Goal: Information Seeking & Learning: Check status

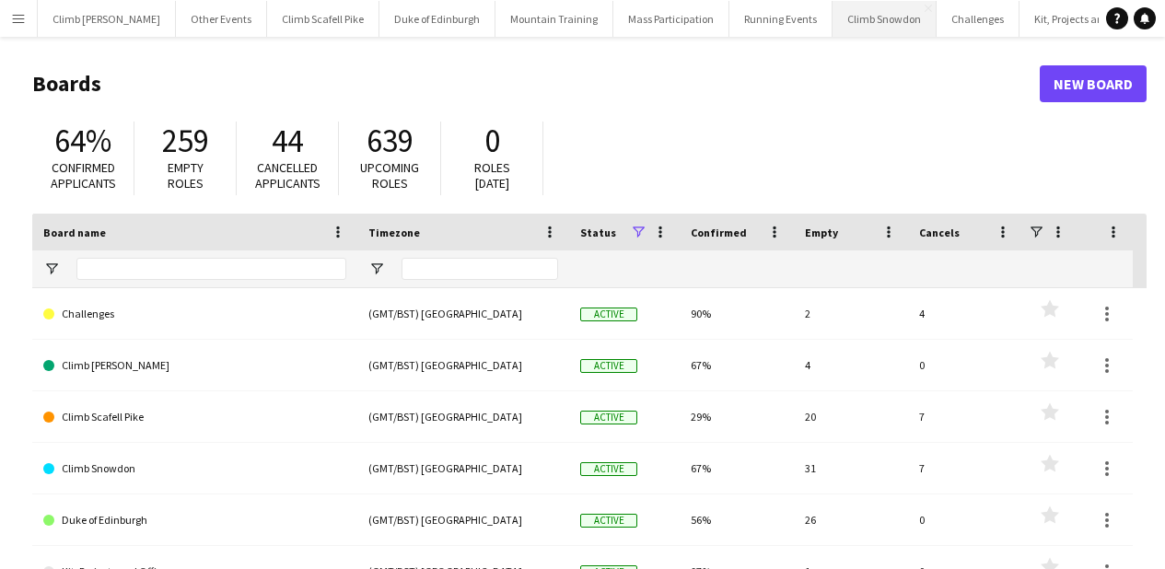
click at [853, 23] on button "Climb Snowdon Close" at bounding box center [885, 19] width 104 height 36
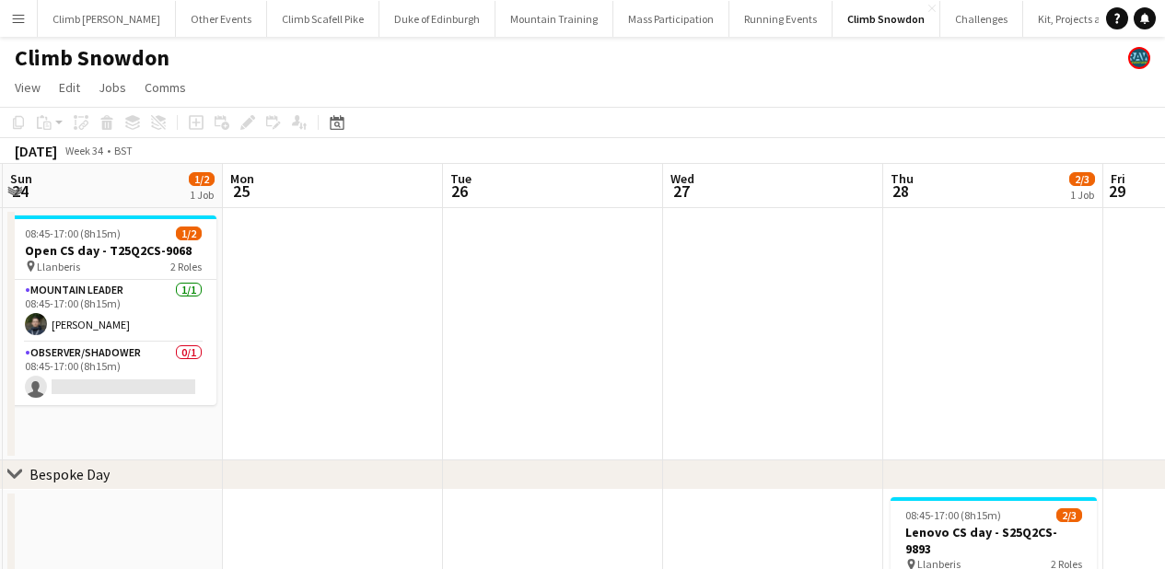
drag, startPoint x: 887, startPoint y: 323, endPoint x: 631, endPoint y: 296, distance: 257.5
click at [230, 314] on app-calendar-viewport "Thu 21 1/1 1 Job Fri 22 Sat 23 2/3 2 Jobs Sun 24 1/2 1 Job Mon 25 Tue 26 Wed 27…" at bounding box center [582, 508] width 1165 height 689
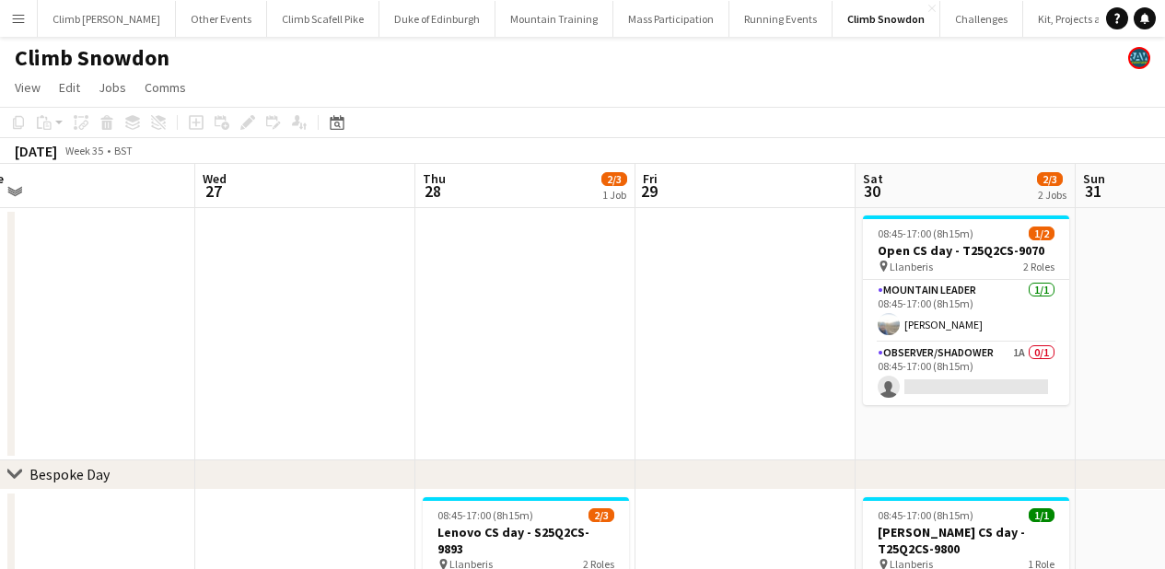
drag, startPoint x: 743, startPoint y: 297, endPoint x: 417, endPoint y: 319, distance: 326.7
click at [274, 313] on app-calendar-viewport "Sat 23 2/3 2 Jobs Sun 24 1/2 1 Job Mon 25 Tue 26 Wed 27 Thu 28 2/3 1 Job Fri 29…" at bounding box center [582, 508] width 1165 height 689
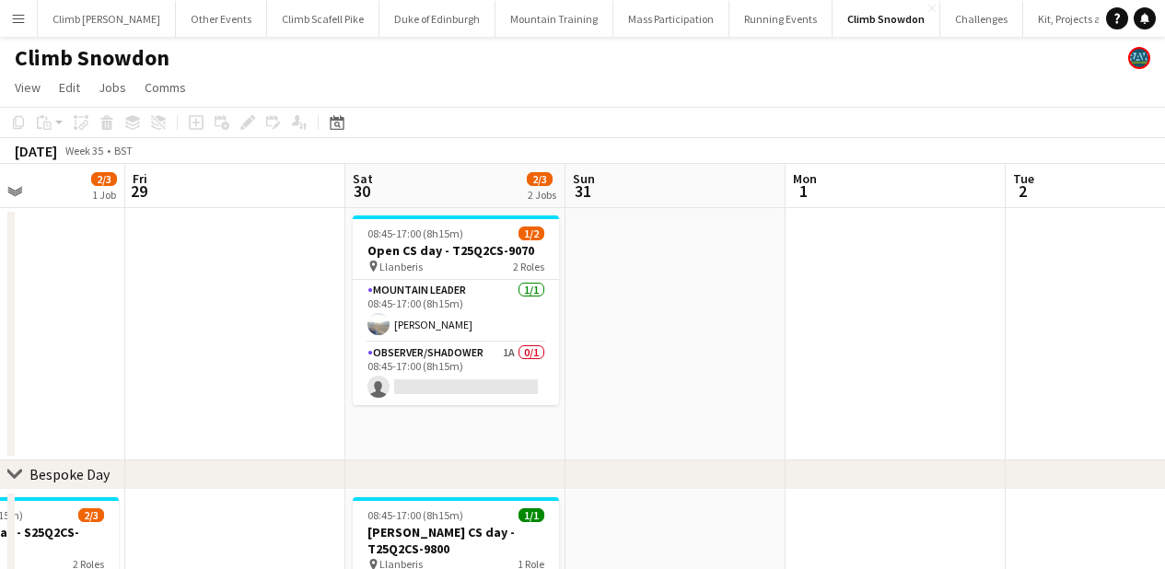
scroll to position [0, 504]
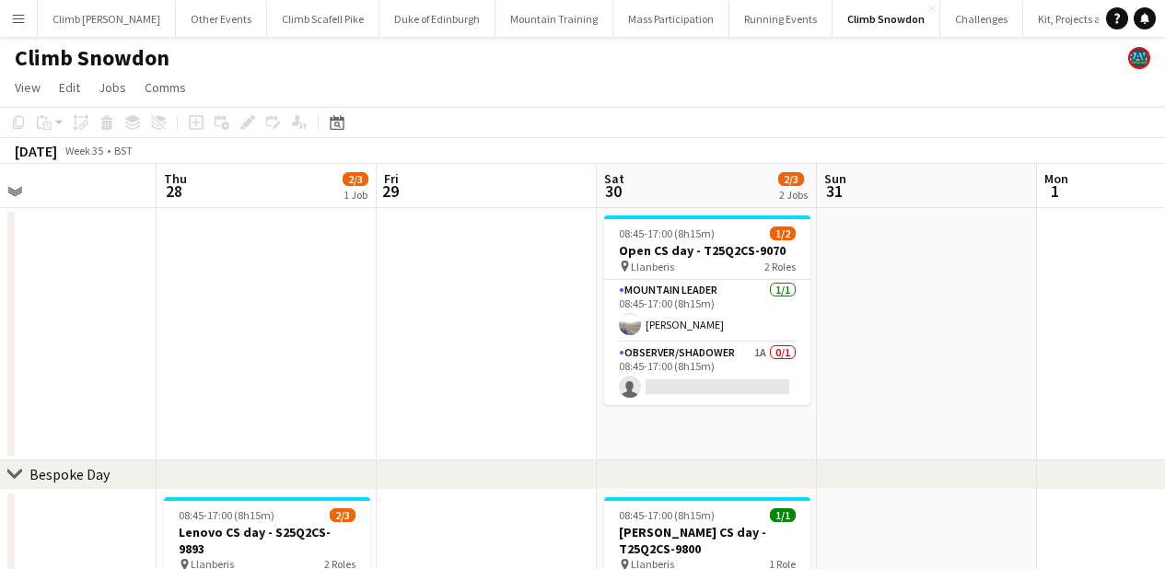
drag, startPoint x: 554, startPoint y: 334, endPoint x: 295, endPoint y: 336, distance: 258.8
click at [295, 336] on app-calendar-viewport "Mon 25 Tue 26 Wed 27 Thu 28 2/3 1 Job Fri 29 Sat 30 2/3 2 Jobs Sun 31 Mon 1 Tue…" at bounding box center [582, 508] width 1165 height 689
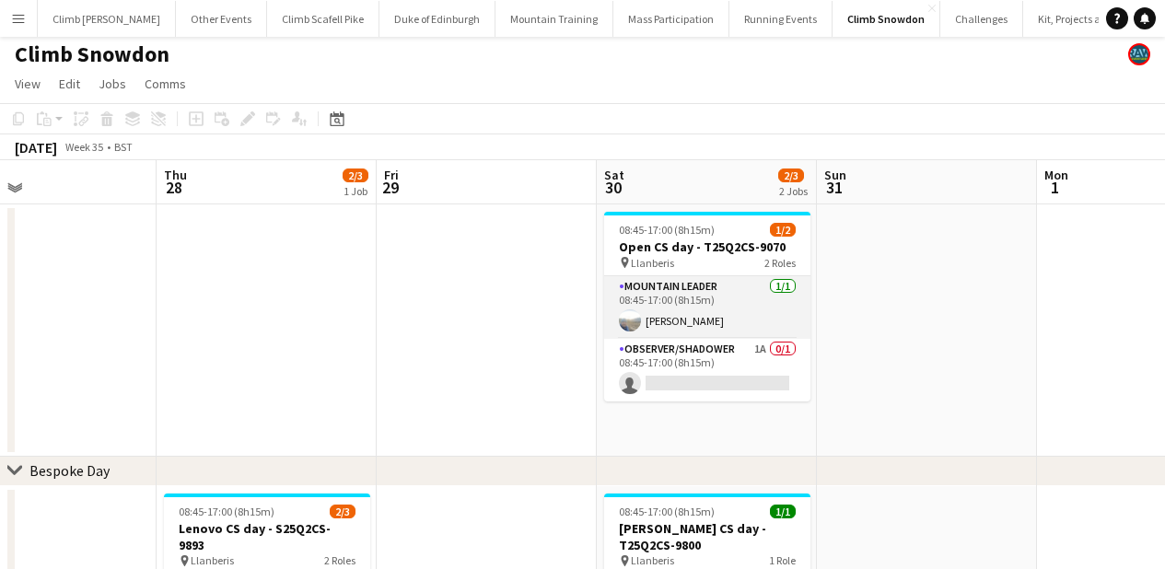
scroll to position [0, 0]
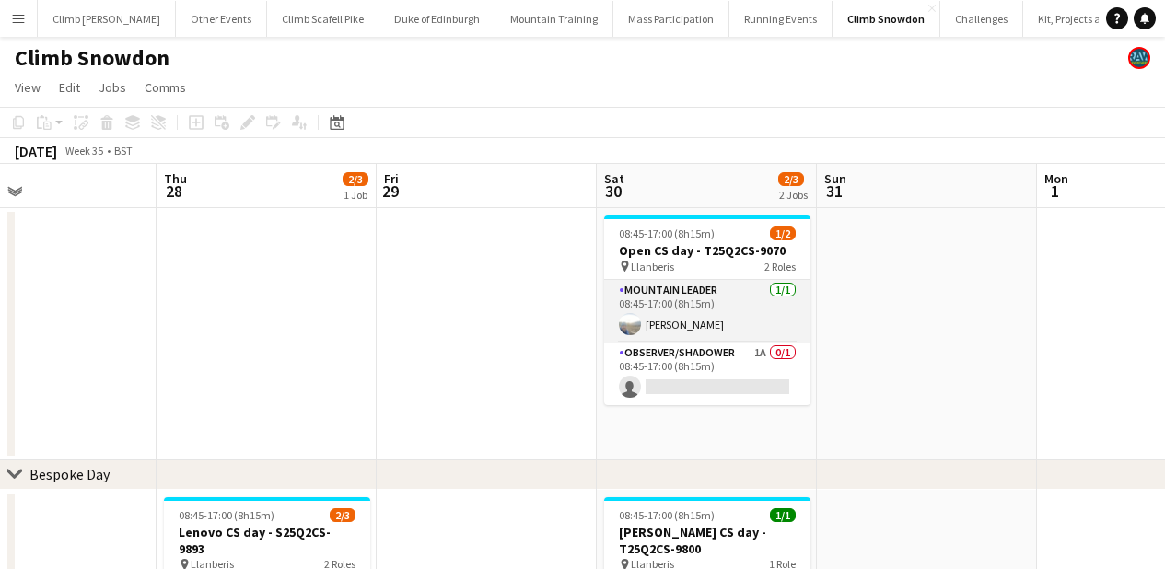
click at [698, 314] on app-card-role "Mountain Leader [DATE] 08:45-17:00 (8h15m) [PERSON_NAME]" at bounding box center [707, 311] width 206 height 63
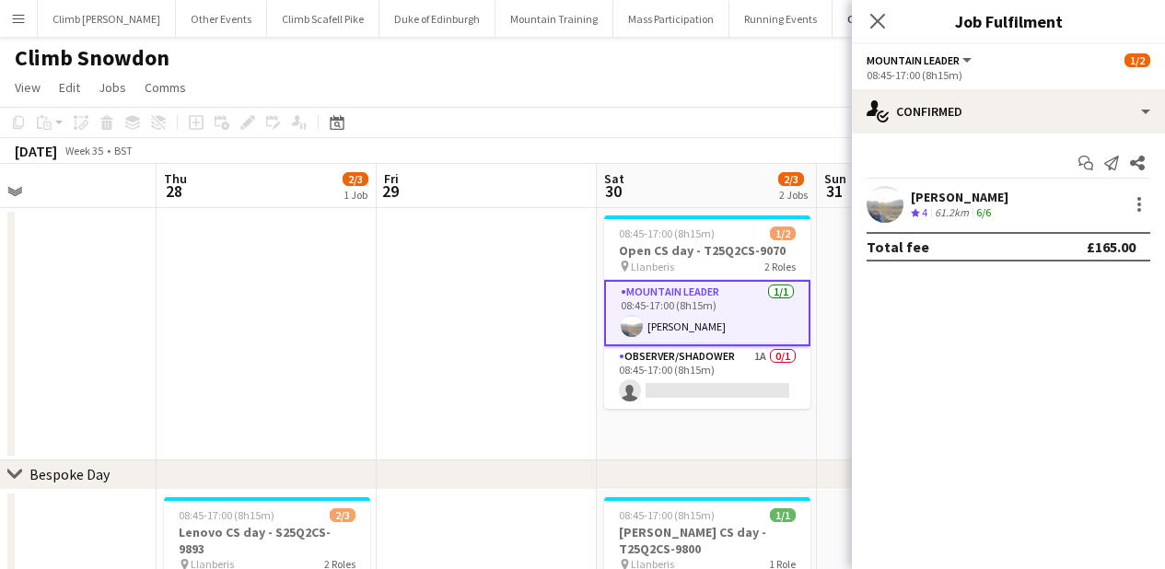
click at [880, 200] on app-user-avatar at bounding box center [885, 204] width 37 height 37
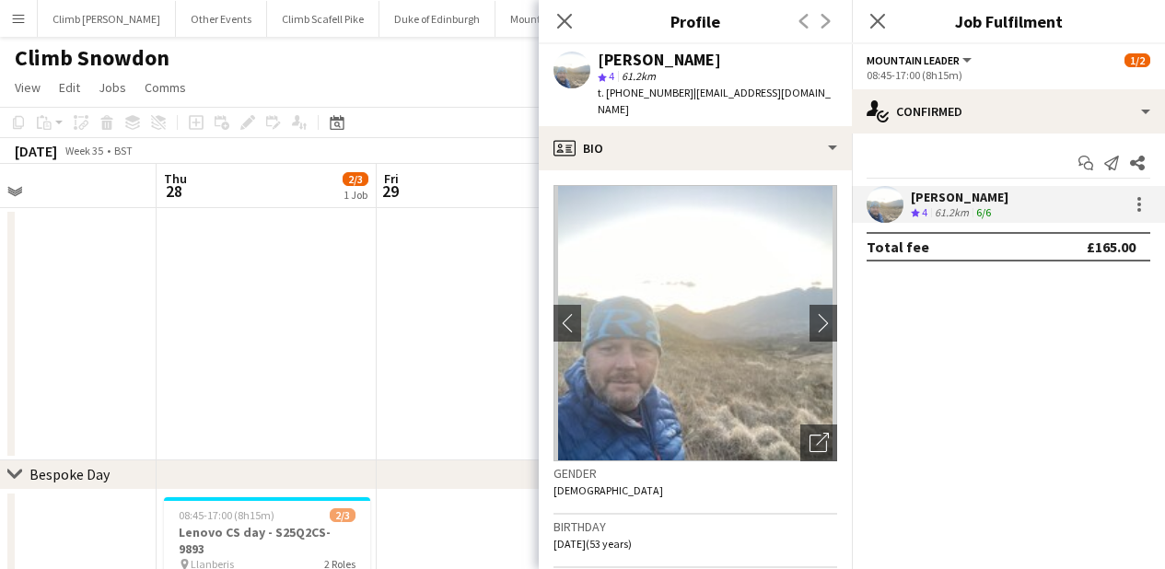
scroll to position [4, 0]
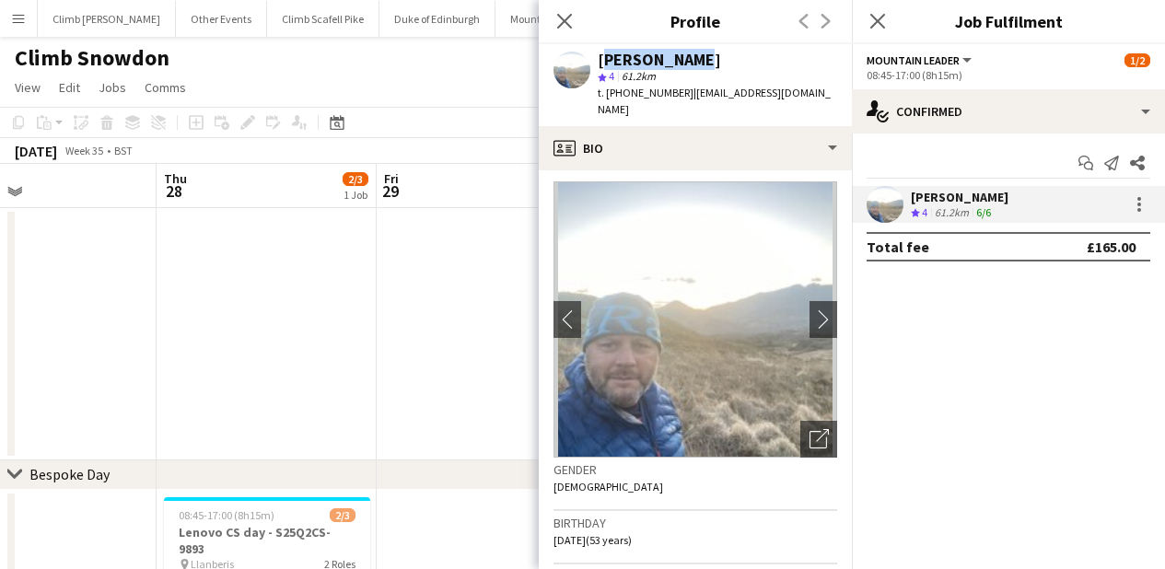
drag, startPoint x: 690, startPoint y: 59, endPoint x: 597, endPoint y: 54, distance: 93.1
click at [598, 54] on div "[PERSON_NAME]" at bounding box center [717, 60] width 239 height 17
copy div "[PERSON_NAME]"
drag, startPoint x: 678, startPoint y: 92, endPoint x: 605, endPoint y: 92, distance: 72.8
click at [605, 92] on span "t. [PHONE_NUMBER]" at bounding box center [646, 93] width 96 height 14
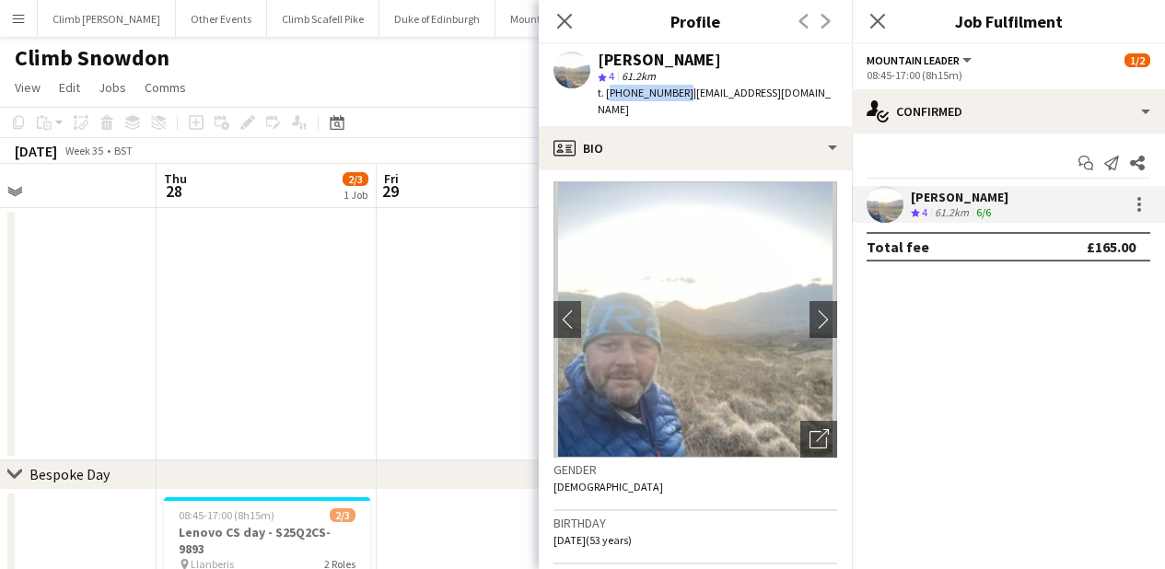
copy span "[PHONE_NUMBER]"
click at [555, 15] on icon "Close pop-in" at bounding box center [563, 20] width 17 height 17
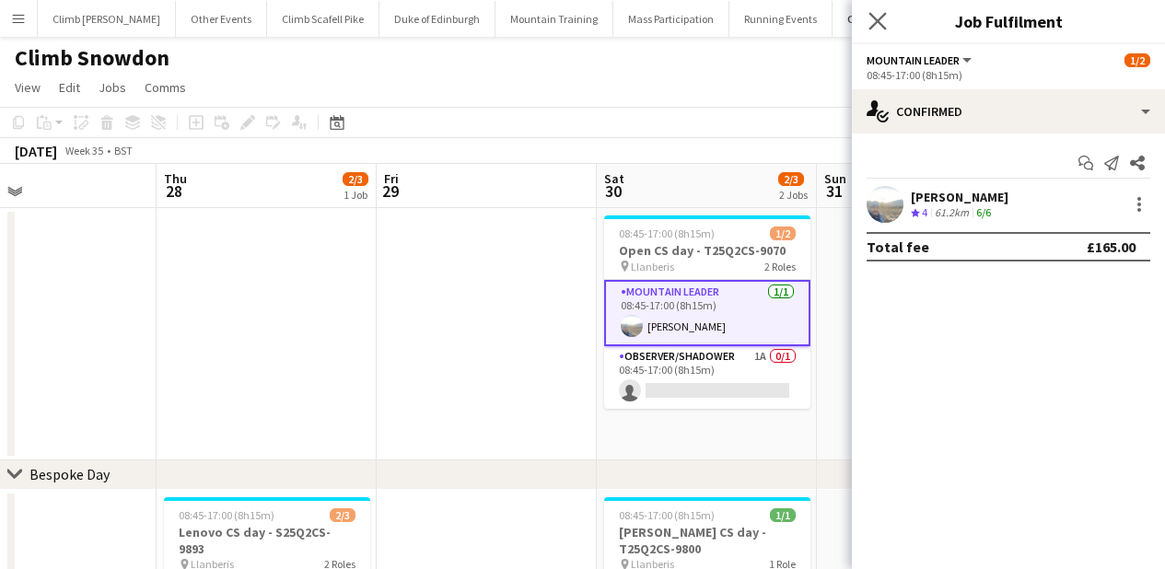
click at [868, 21] on app-icon "Close pop-in" at bounding box center [878, 21] width 27 height 27
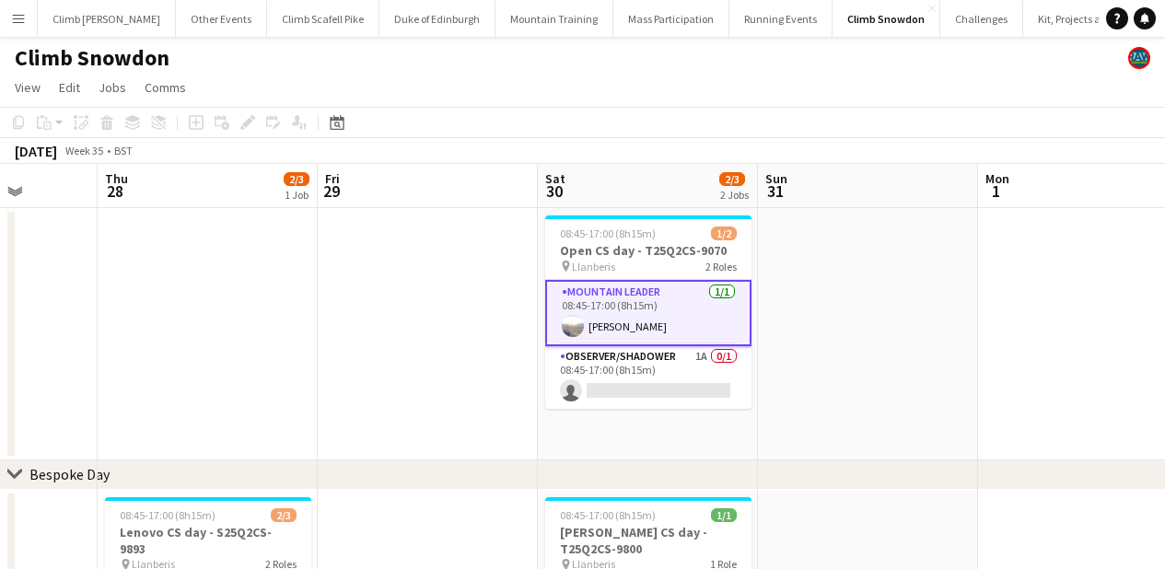
scroll to position [0, 624]
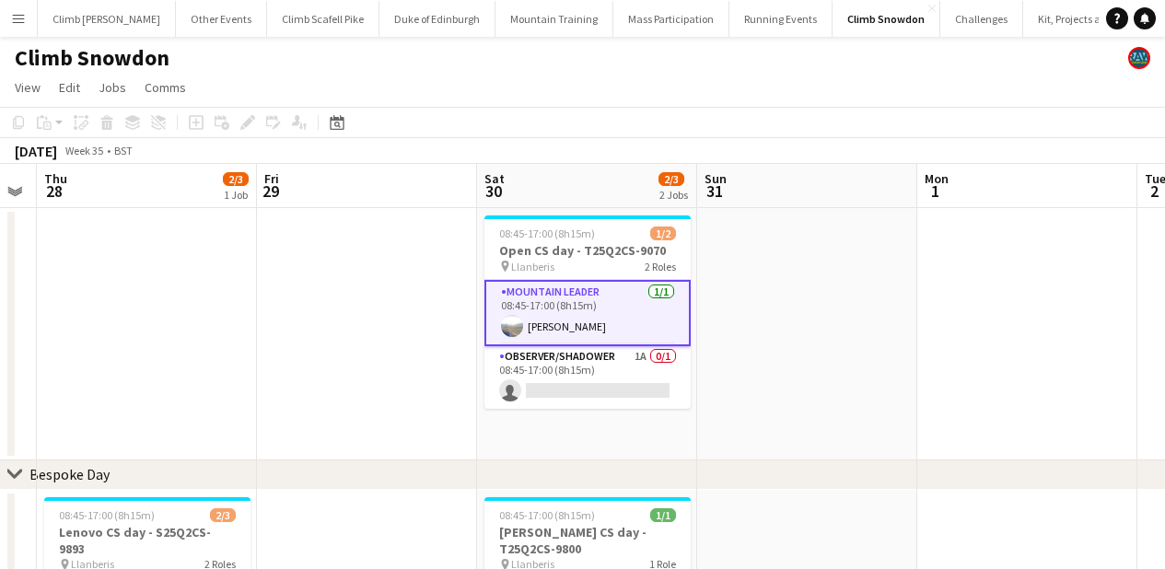
drag, startPoint x: 961, startPoint y: 283, endPoint x: 844, endPoint y: 296, distance: 117.7
click at [844, 296] on app-calendar-viewport "Mon 25 Tue 26 Wed 27 Thu 28 2/3 1 Job Fri 29 Sat 30 2/3 2 Jobs Sun 31 Mon 1 Tue…" at bounding box center [582, 508] width 1165 height 689
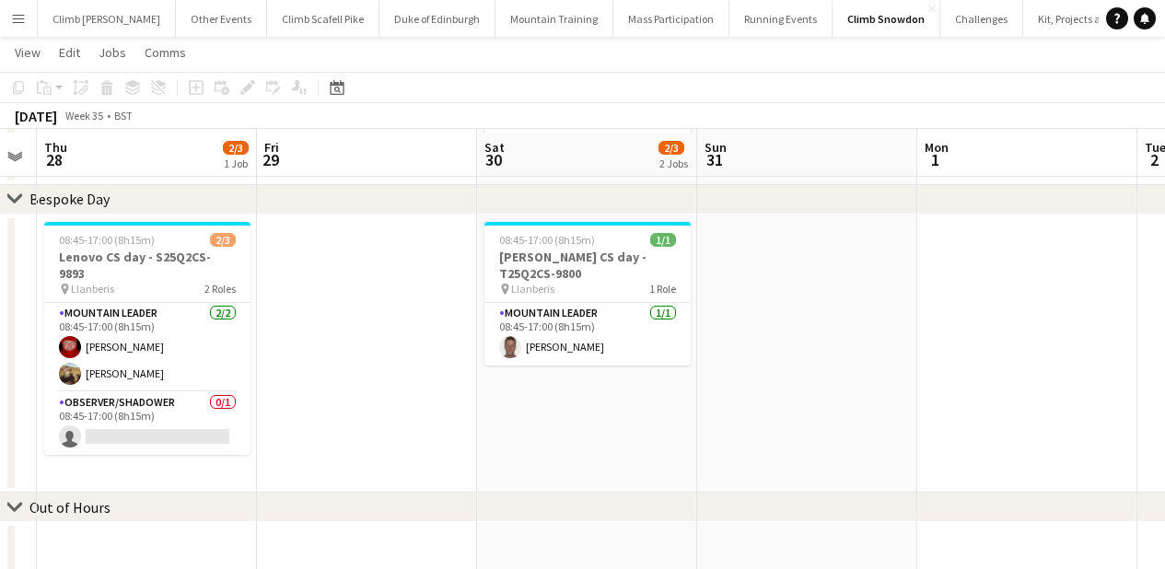
scroll to position [277, 0]
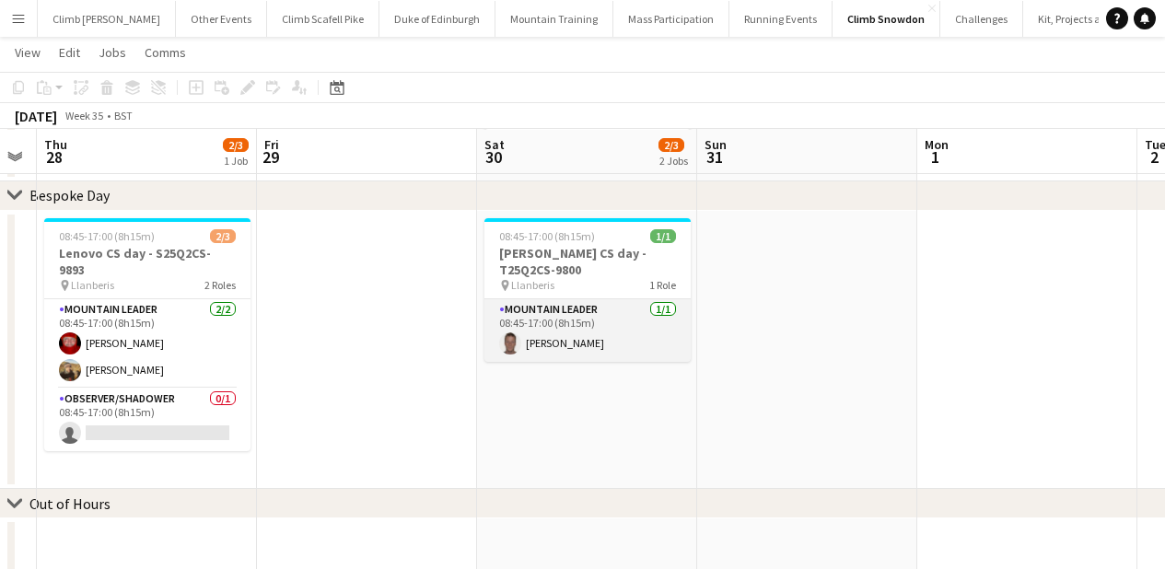
click at [603, 338] on app-card-role "Mountain Leader [DATE] 08:45-17:00 (8h15m) [PERSON_NAME]" at bounding box center [587, 330] width 206 height 63
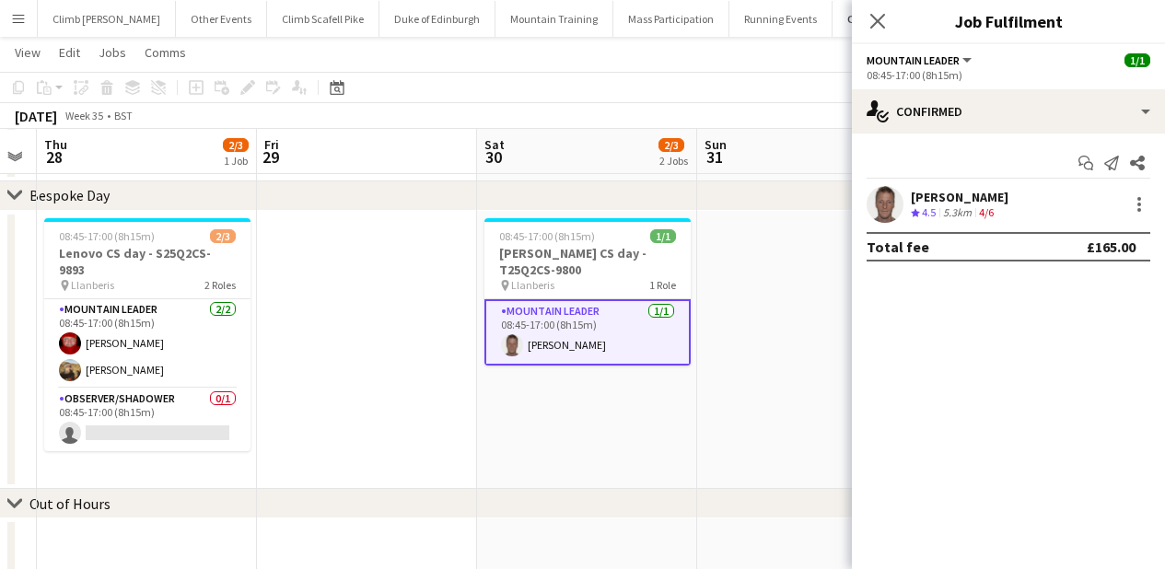
click at [876, 192] on app-user-avatar at bounding box center [885, 204] width 37 height 37
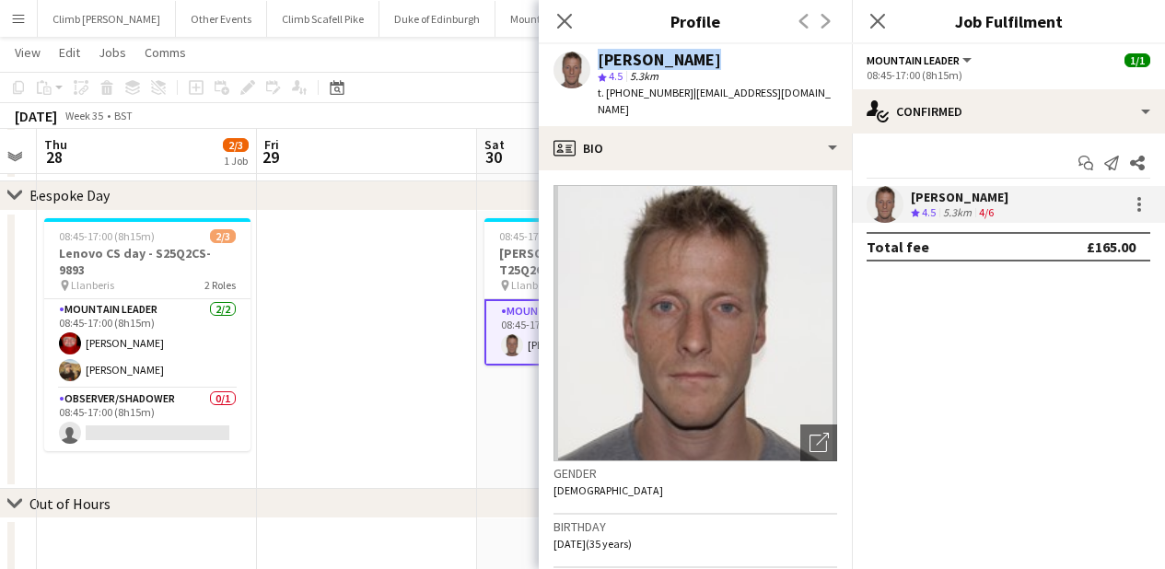
drag, startPoint x: 709, startPoint y: 55, endPoint x: 585, endPoint y: 64, distance: 124.6
click at [585, 64] on div "[PERSON_NAME] star 4.5 5.3km t. [PHONE_NUMBER] | [EMAIL_ADDRESS][DOMAIN_NAME]" at bounding box center [695, 85] width 313 height 82
copy div "[PERSON_NAME]"
drag, startPoint x: 677, startPoint y: 93, endPoint x: 608, endPoint y: 93, distance: 69.1
click at [608, 93] on span "t. [PHONE_NUMBER]" at bounding box center [646, 93] width 96 height 14
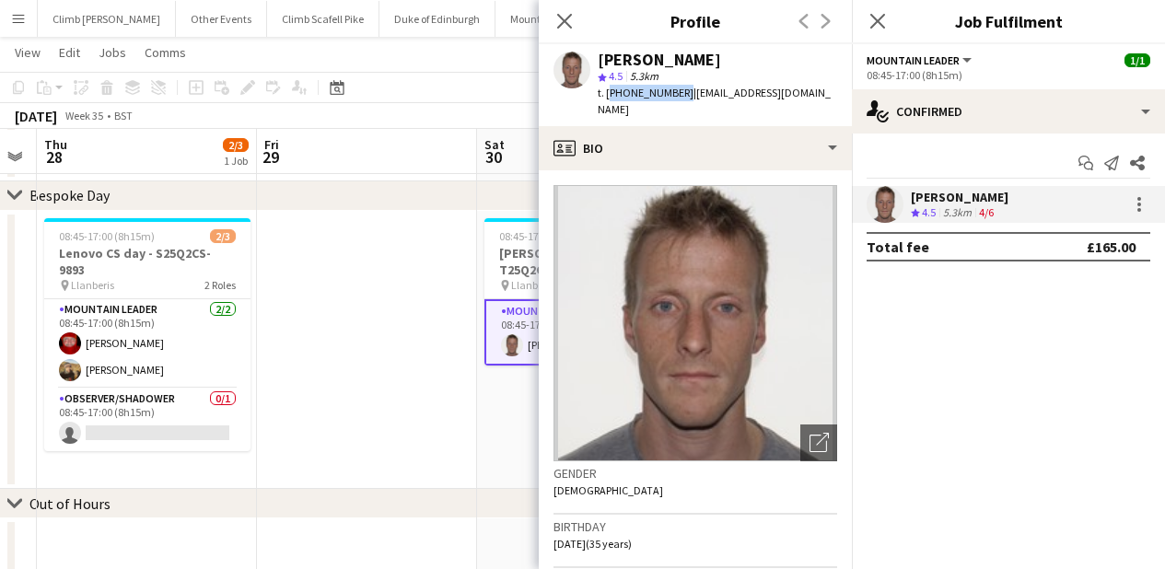
copy span "[PHONE_NUMBER]"
click at [558, 18] on icon "Close pop-in" at bounding box center [563, 20] width 17 height 17
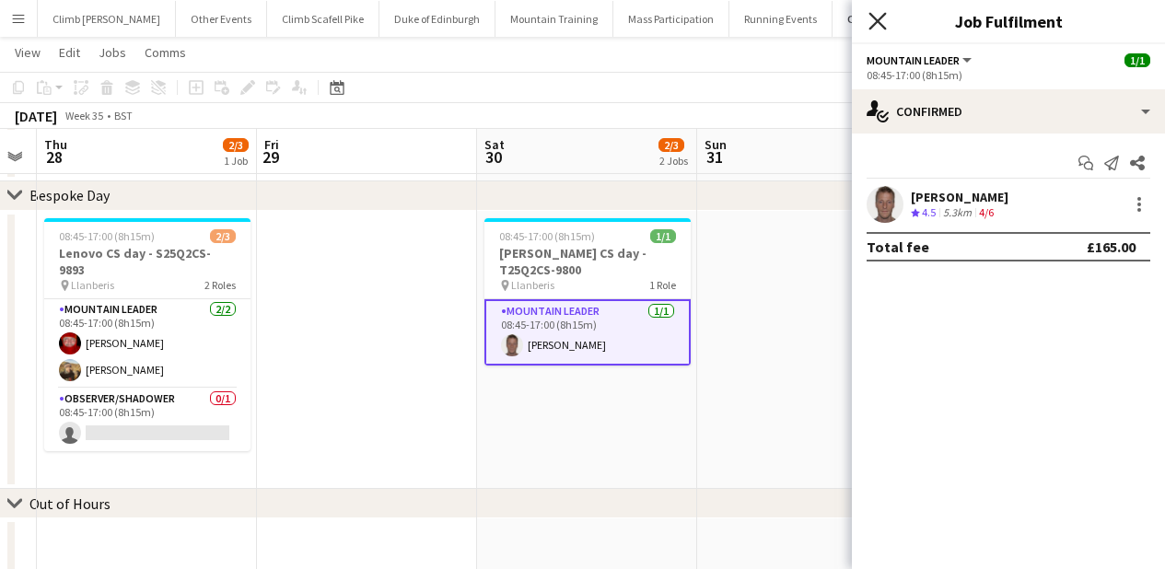
click at [882, 23] on icon "Close pop-in" at bounding box center [877, 20] width 17 height 17
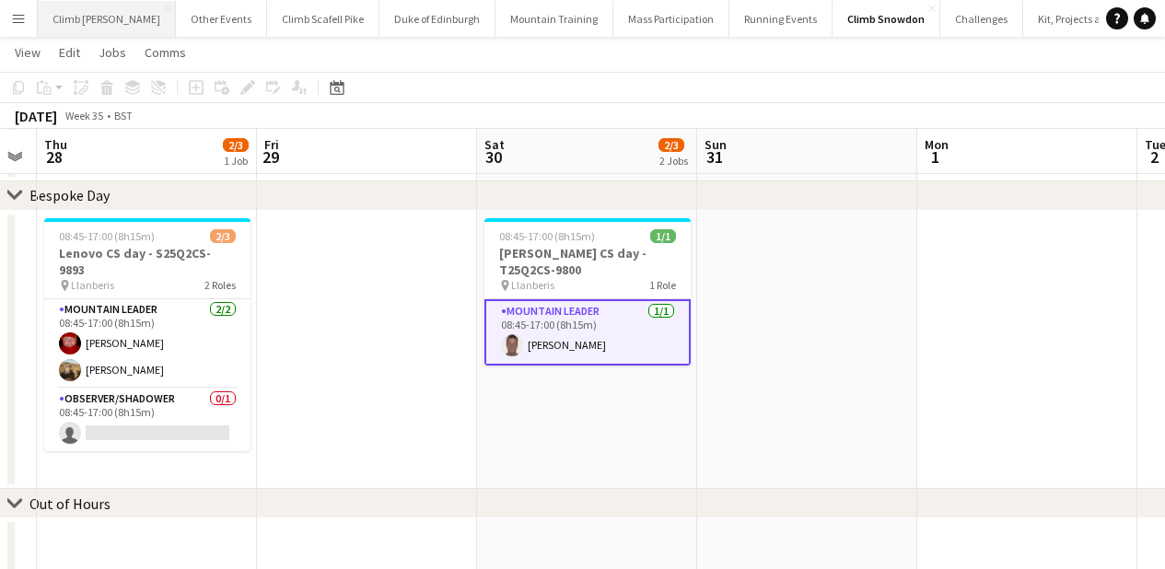
click at [73, 24] on button "Climb [PERSON_NAME] Close" at bounding box center [107, 19] width 138 height 36
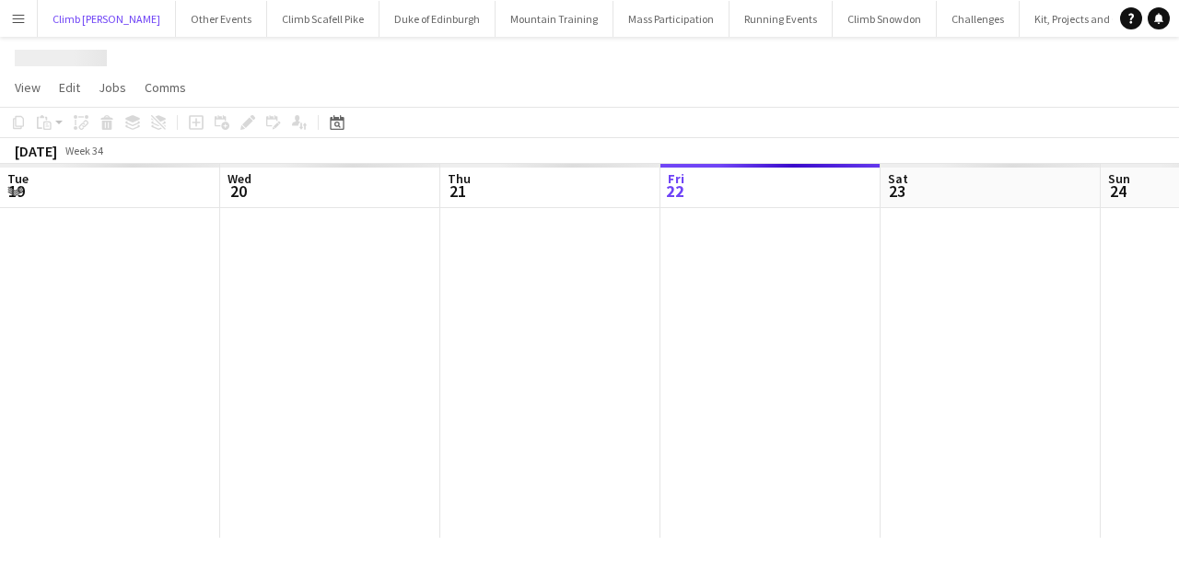
scroll to position [0, 440]
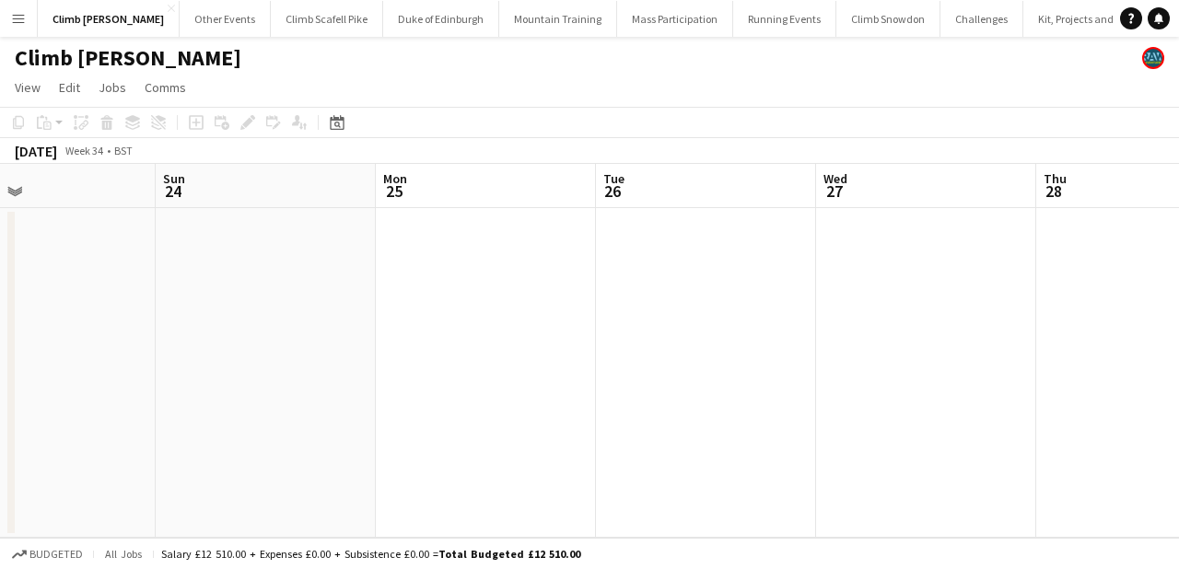
drag, startPoint x: 895, startPoint y: 357, endPoint x: 388, endPoint y: 359, distance: 507.5
click at [388, 359] on app-calendar-viewport "Thu 21 Fri 22 Sat 23 Sun 24 Mon 25 Tue 26 Wed 27 Thu 28 Fri 29 Sat 30 Sun 31" at bounding box center [589, 351] width 1179 height 374
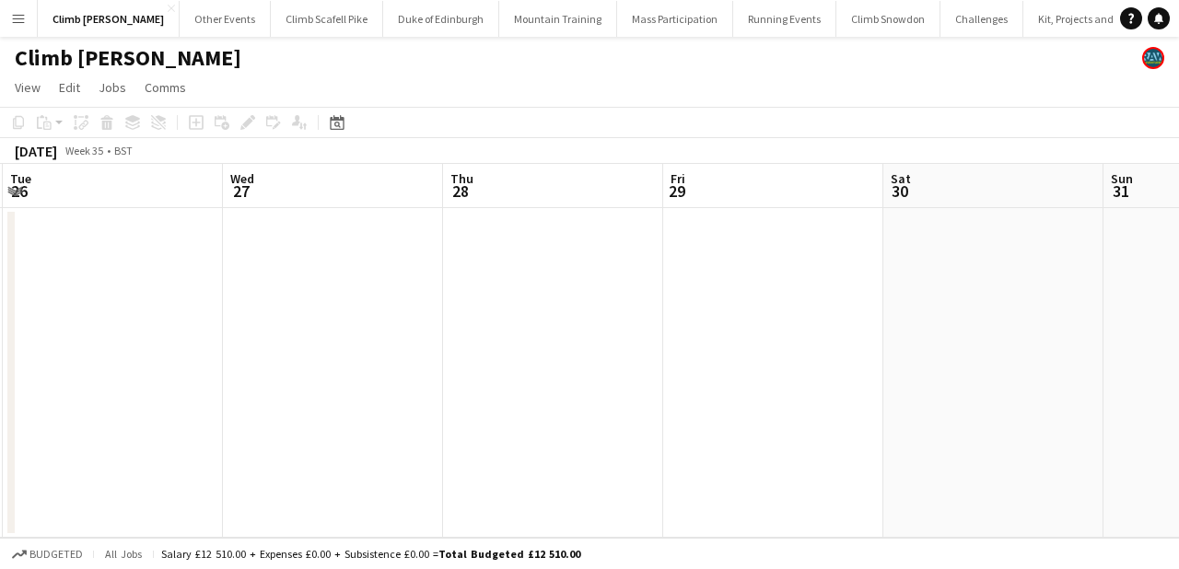
drag, startPoint x: 894, startPoint y: 367, endPoint x: 722, endPoint y: 355, distance: 172.6
click at [467, 356] on app-calendar-viewport "Sat 23 Sun 24 Mon 25 Tue 26 Wed 27 Thu 28 Fri 29 Sat 30 Sun 31 Mon 1 Tue 2" at bounding box center [589, 351] width 1179 height 374
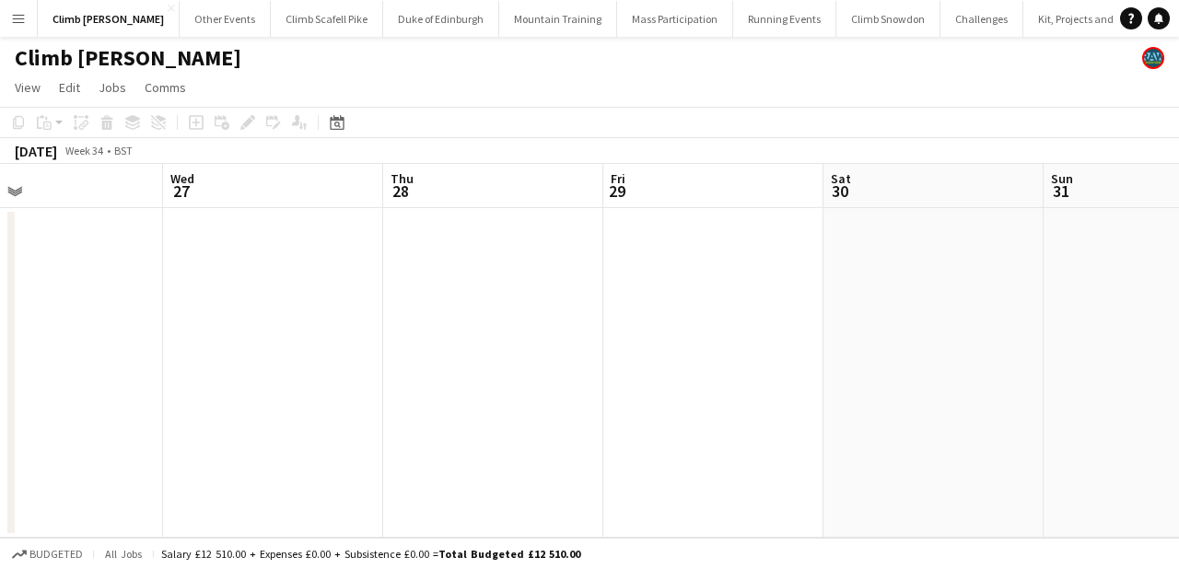
drag, startPoint x: 829, startPoint y: 359, endPoint x: 221, endPoint y: 341, distance: 608.1
click at [221, 341] on app-calendar-viewport "Sat 23 Sun 24 Mon 25 Tue 26 Wed 27 Thu 28 Fri 29 Sat 30 Sun 31 Mon 1 Tue 2" at bounding box center [589, 351] width 1179 height 374
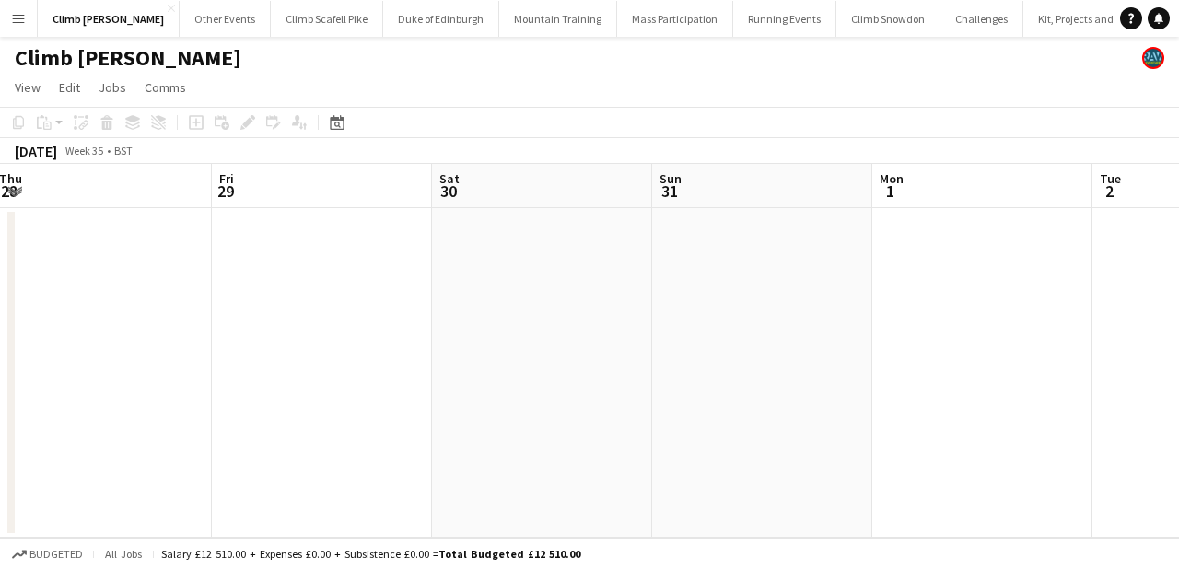
drag, startPoint x: 657, startPoint y: 349, endPoint x: 330, endPoint y: 349, distance: 327.0
click at [265, 347] on app-calendar-viewport "Mon 25 Tue 26 Wed 27 Thu 28 Fri 29 Sat 30 Sun 31 Mon 1 Tue 2 Wed 3 Thu 4 1/1 1 …" at bounding box center [589, 351] width 1179 height 374
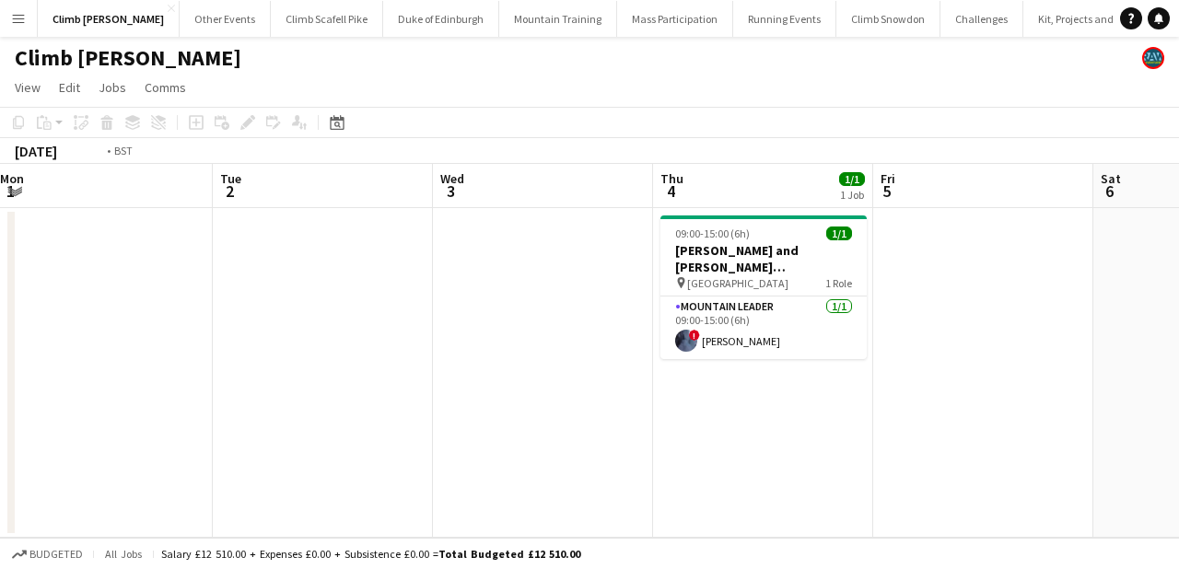
drag, startPoint x: 690, startPoint y: 354, endPoint x: 262, endPoint y: 344, distance: 428.4
click at [226, 353] on app-calendar-viewport "Fri 29 Sat 30 Sun 31 Mon 1 Tue 2 Wed 3 Thu 4 1/1 1 Job Fri 5 Sat 6 Sun 7 Mon 8 …" at bounding box center [589, 351] width 1179 height 374
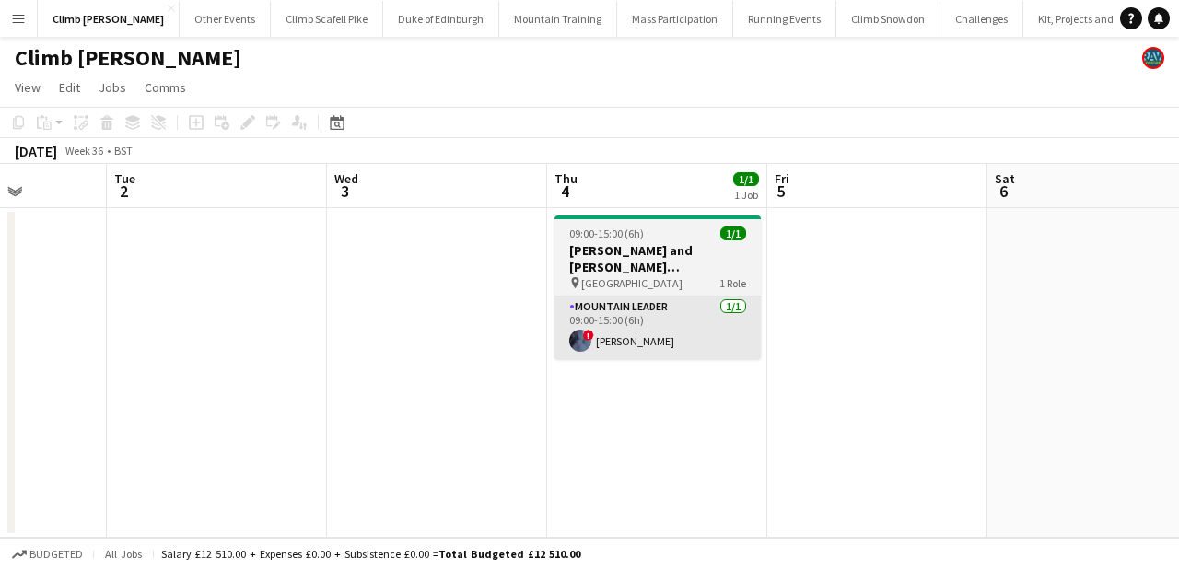
scroll to position [0, 815]
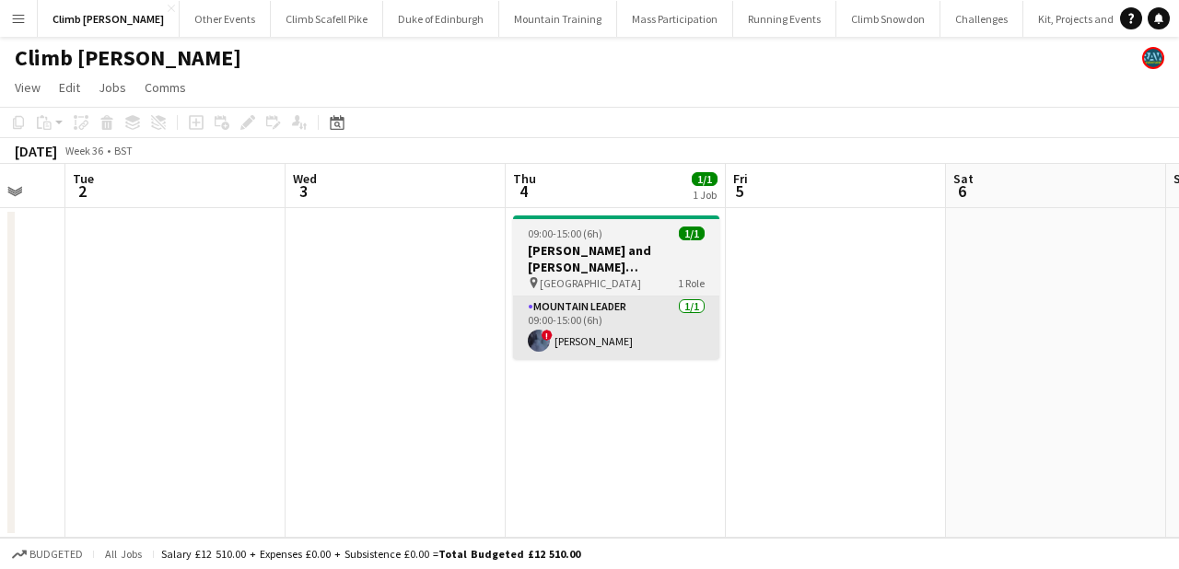
drag, startPoint x: 644, startPoint y: 344, endPoint x: 540, endPoint y: 351, distance: 104.3
click at [527, 358] on app-calendar-viewport "Fri 29 Sat 30 Sun 31 Mon 1 Tue 2 Wed 3 Thu 4 1/1 1 Job Fri 5 Sat 6 Sun 7 Mon 8 …" at bounding box center [589, 351] width 1179 height 374
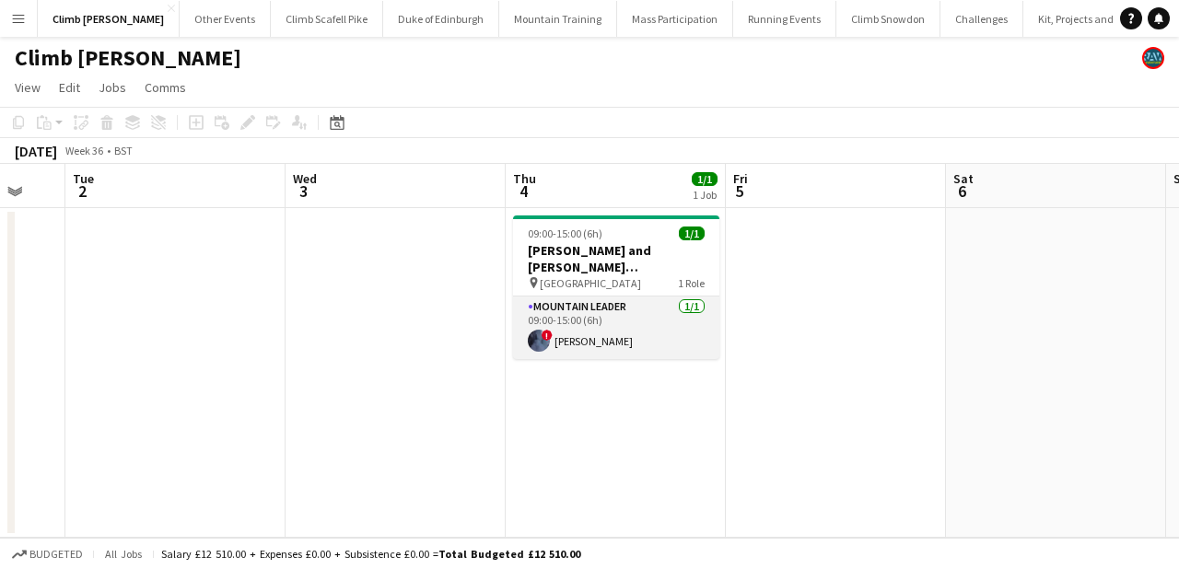
click at [585, 341] on app-card-role "Mountain Leader [DATE] 09:00-15:00 (6h) ! [PERSON_NAME]" at bounding box center [616, 328] width 206 height 63
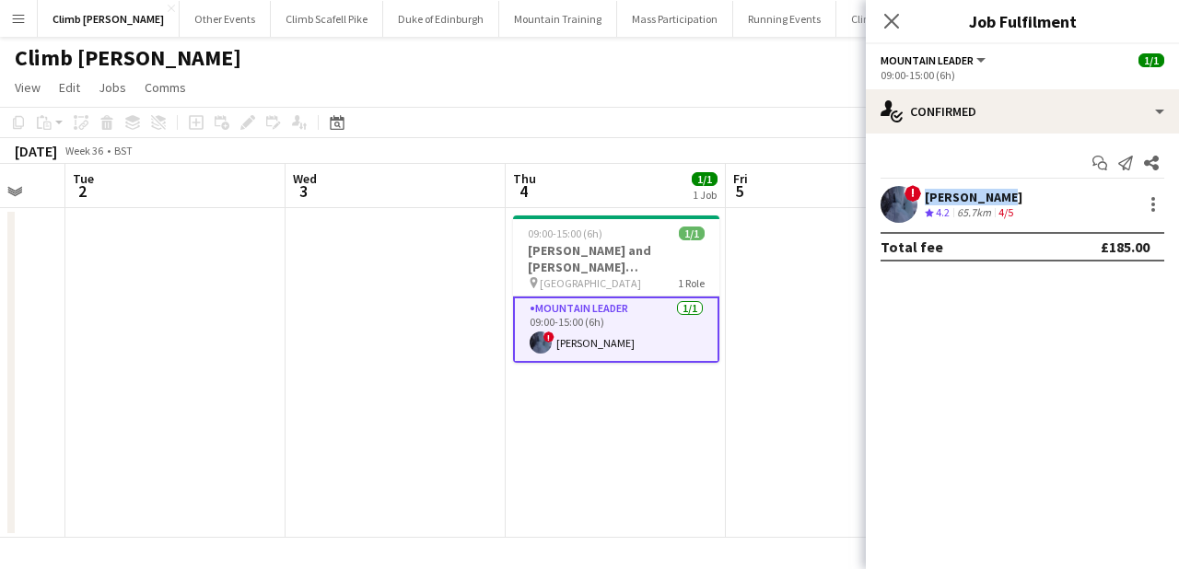
drag, startPoint x: 1001, startPoint y: 199, endPoint x: 914, endPoint y: 186, distance: 88.4
click at [914, 186] on div "! [PERSON_NAME] Crew rating 4.2 65.7km 4/5" at bounding box center [1022, 204] width 313 height 37
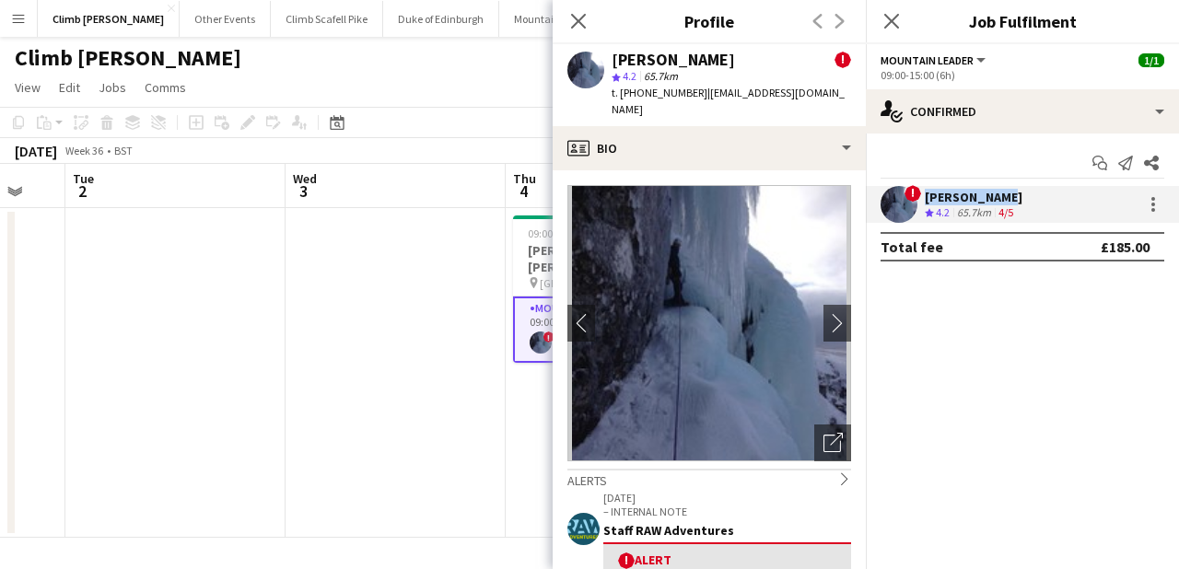
copy div "[PERSON_NAME]"
drag, startPoint x: 698, startPoint y: 92, endPoint x: 618, endPoint y: 91, distance: 80.1
click at [618, 91] on span "t. [PHONE_NUMBER]" at bounding box center [660, 93] width 96 height 14
copy span "[PHONE_NUMBER]"
click at [584, 25] on icon "Close pop-in" at bounding box center [577, 20] width 17 height 17
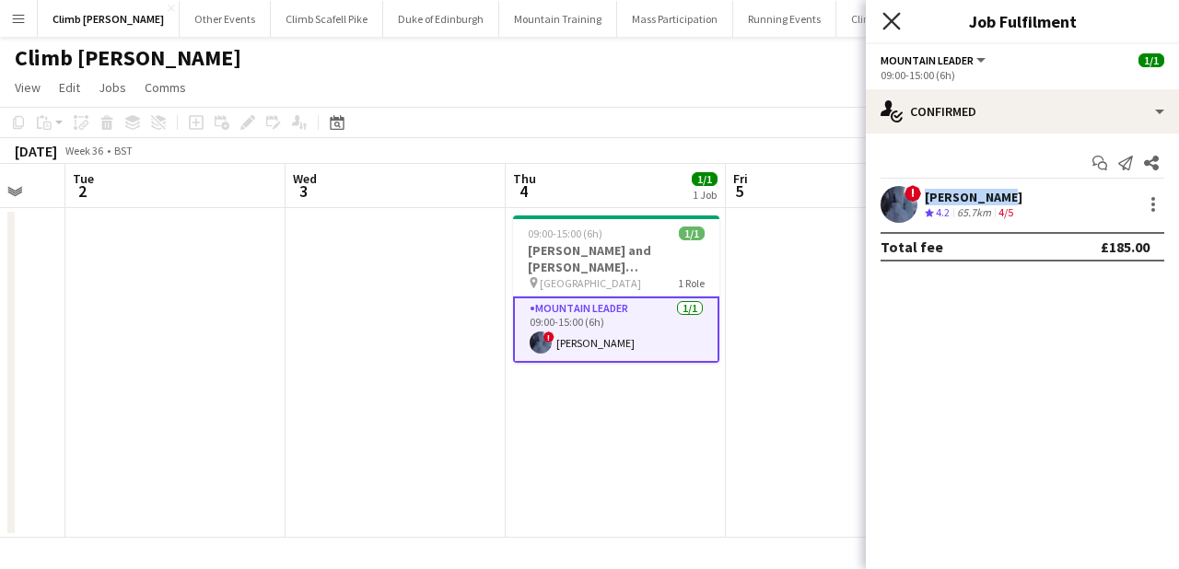
click at [890, 18] on icon at bounding box center [890, 20] width 17 height 17
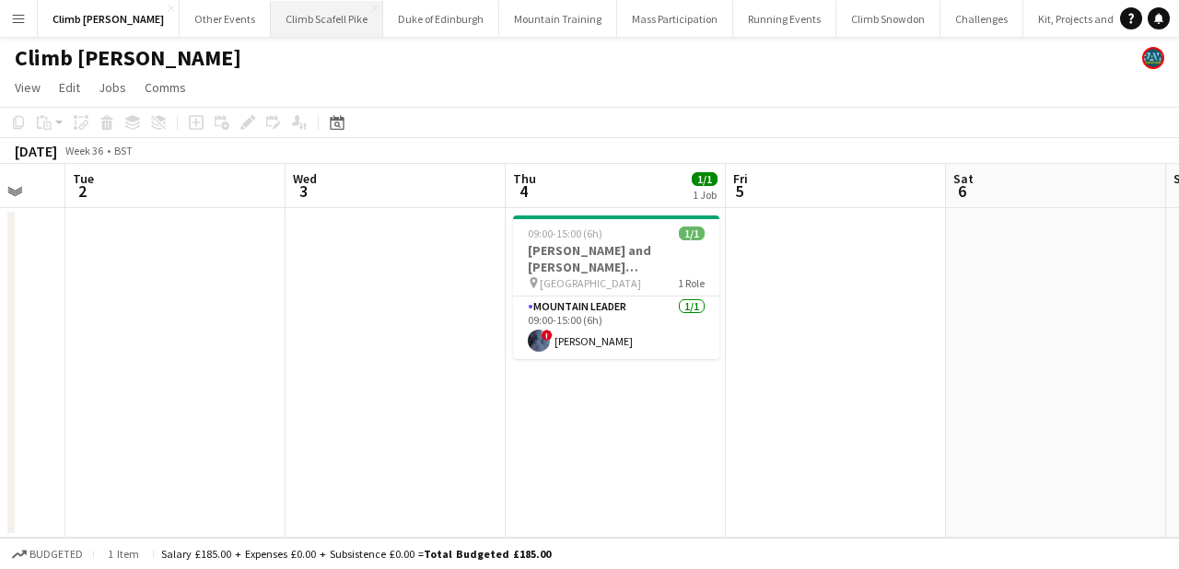
click at [297, 27] on button "Climb Scafell Pike Close" at bounding box center [327, 19] width 112 height 36
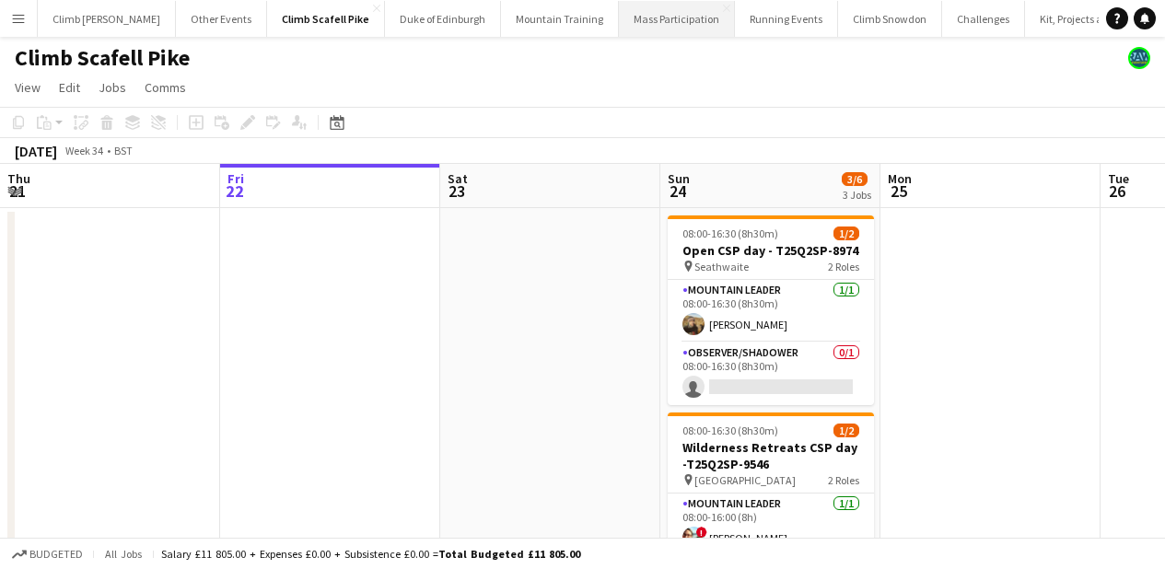
click at [632, 15] on button "Mass Participation Close" at bounding box center [677, 19] width 116 height 36
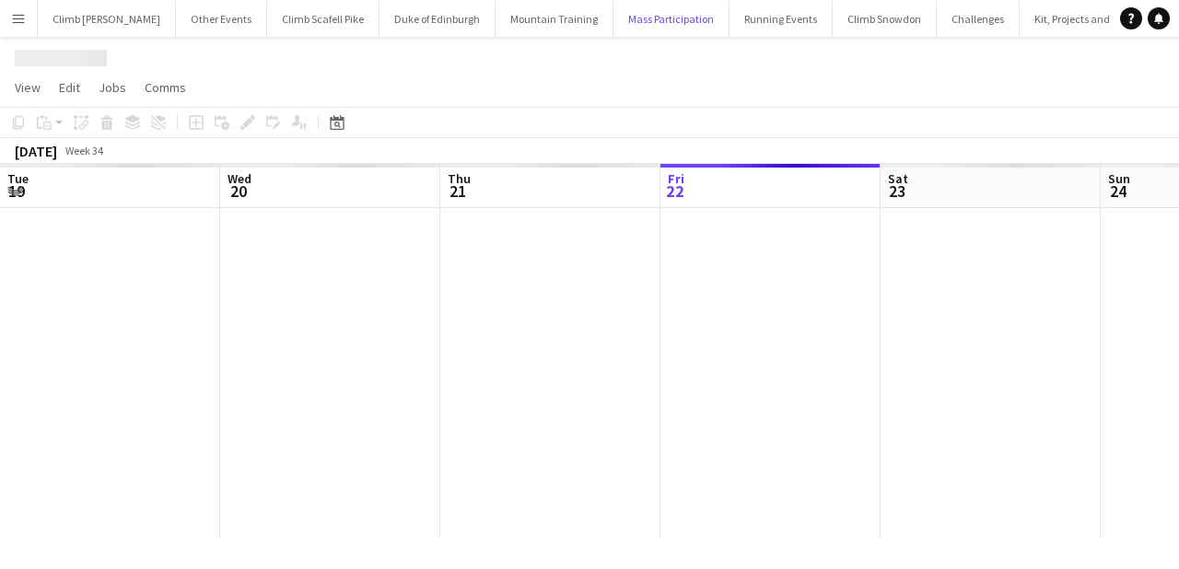
scroll to position [0, 440]
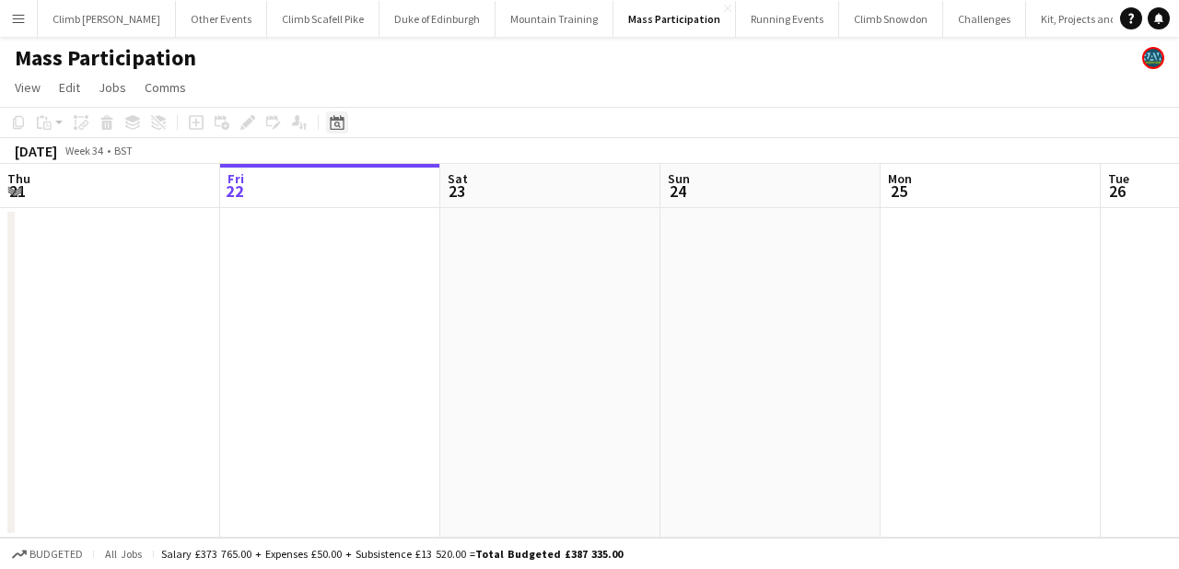
click at [340, 121] on icon "Date picker" at bounding box center [337, 122] width 15 height 15
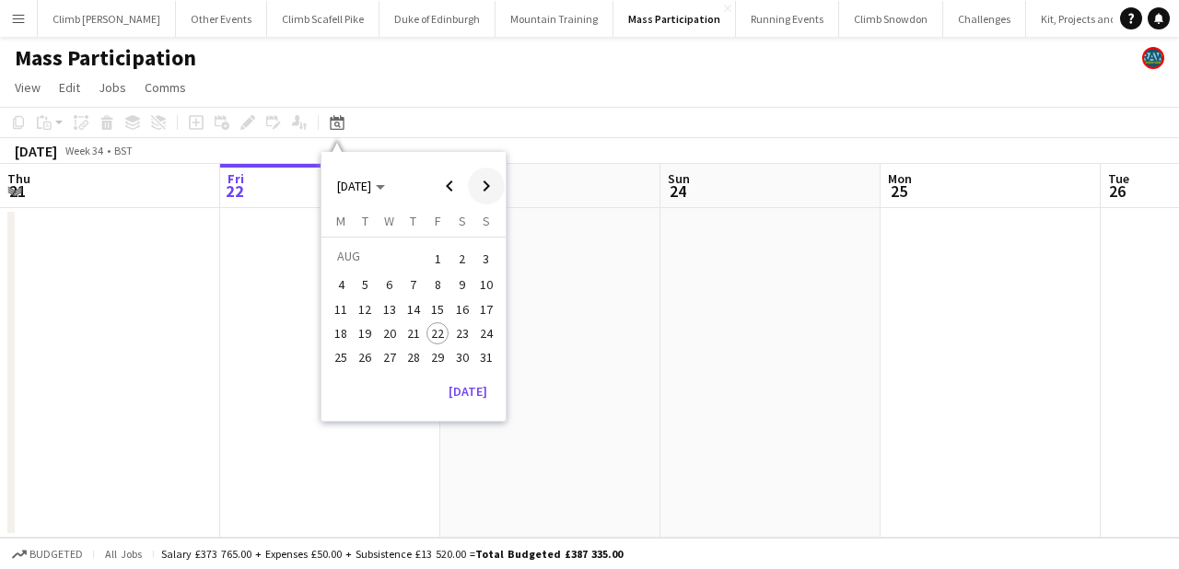
click at [487, 181] on span "Next month" at bounding box center [486, 186] width 37 height 37
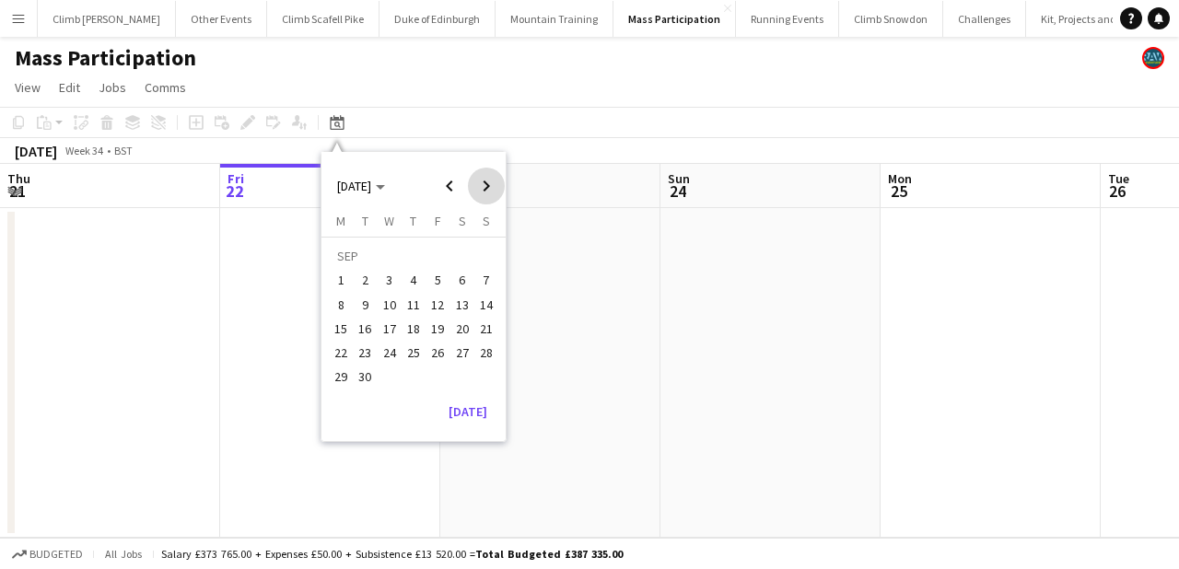
click at [487, 181] on span "Next month" at bounding box center [486, 186] width 37 height 37
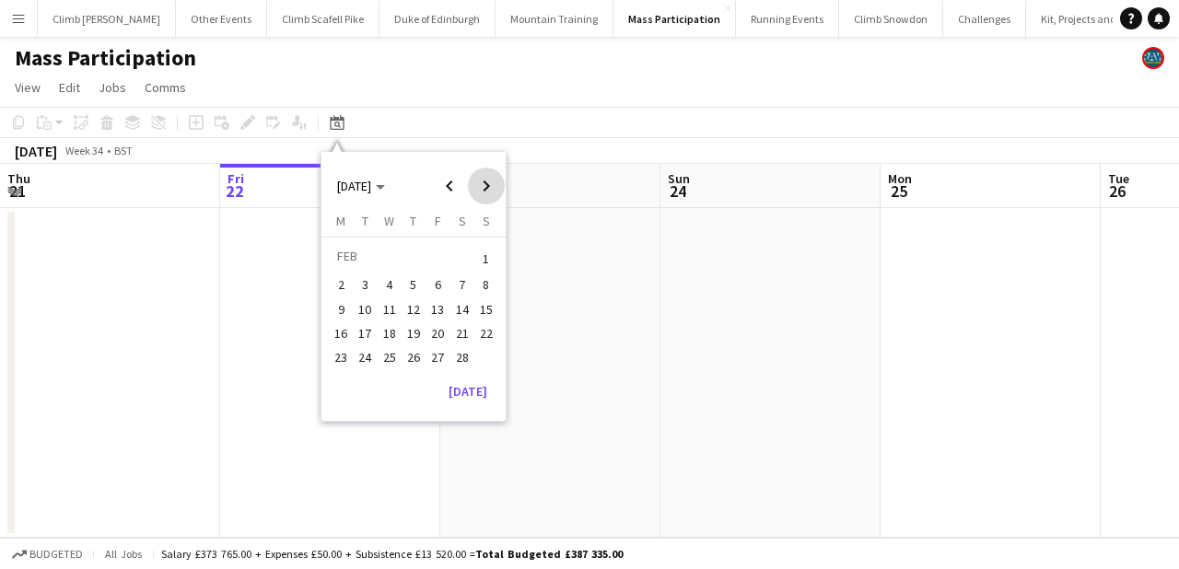
click at [487, 181] on span "Next month" at bounding box center [486, 186] width 37 height 37
click at [488, 163] on div "[DATE] [DATE] [DATE] M [DATE] T [DATE] W [DATE] T [DATE] F [DATE] S [DATE] S [D…" at bounding box center [414, 299] width 186 height 296
click at [487, 173] on span "Next month" at bounding box center [486, 186] width 37 height 37
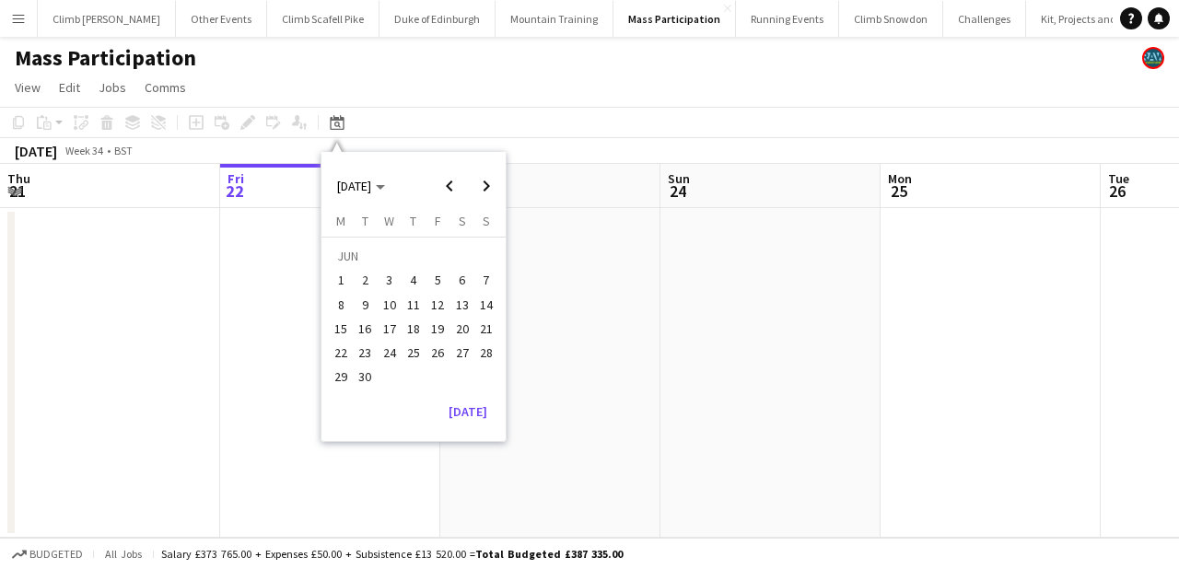
click at [466, 281] on span "6" at bounding box center [462, 281] width 22 height 22
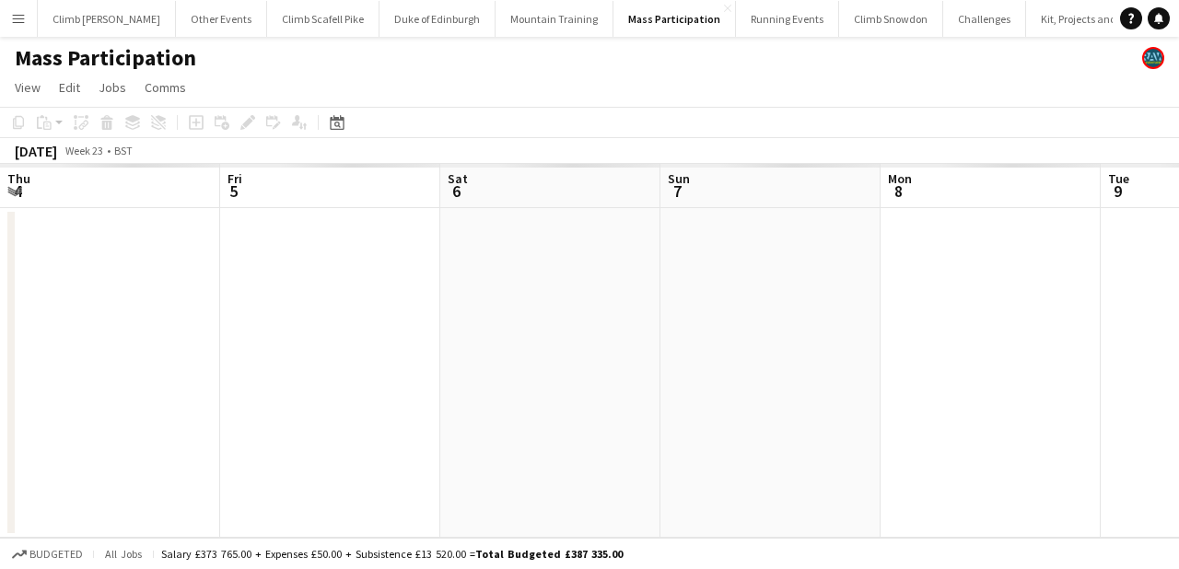
scroll to position [0, 634]
